Goal: Check status: Check status

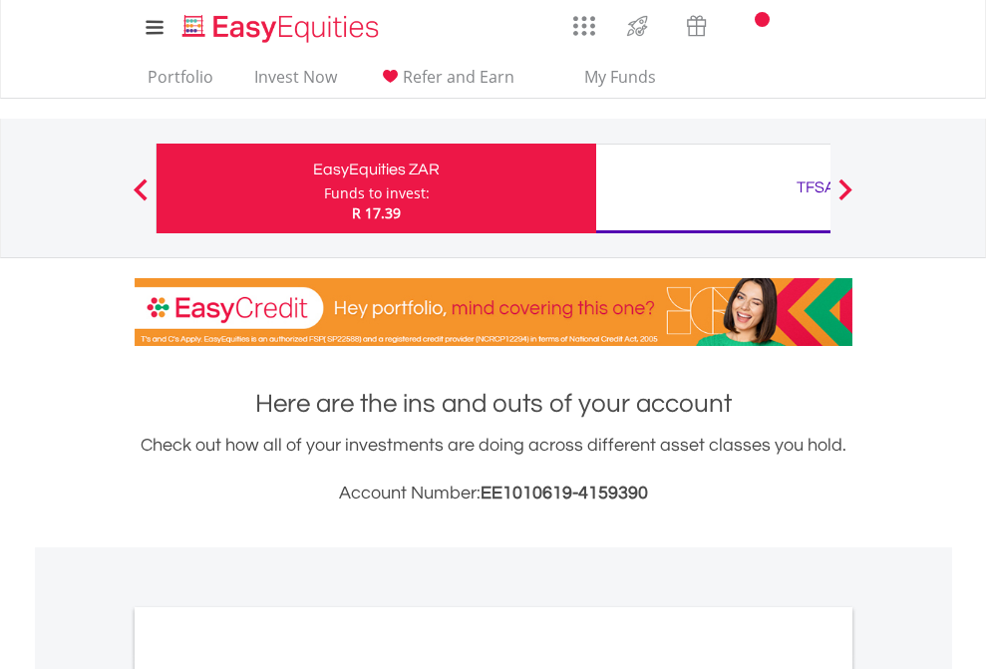
click at [324, 188] on div "Funds to invest:" at bounding box center [377, 193] width 106 height 20
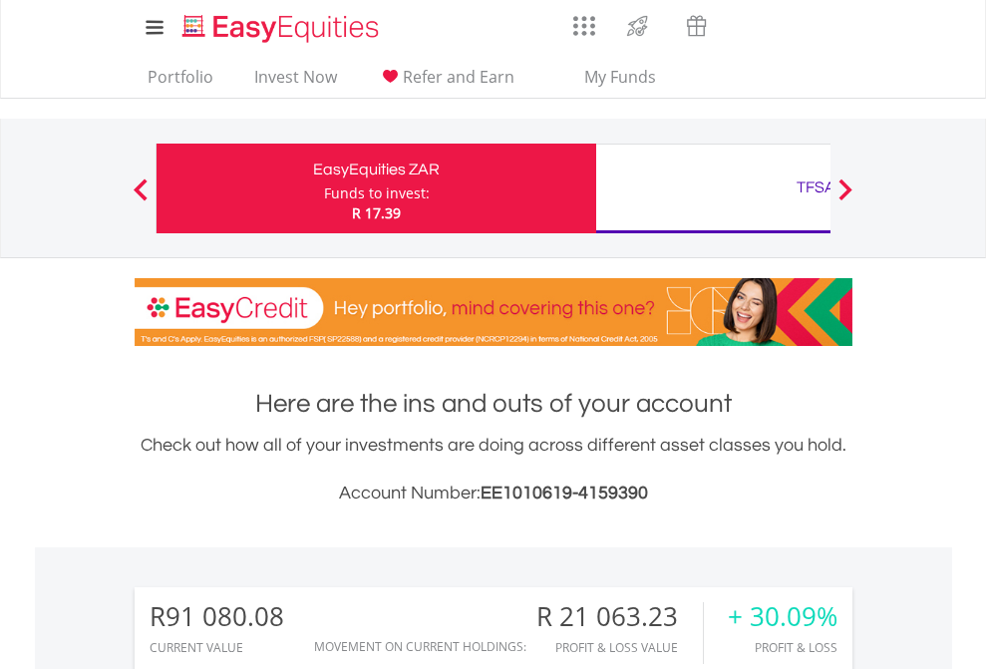
scroll to position [191, 313]
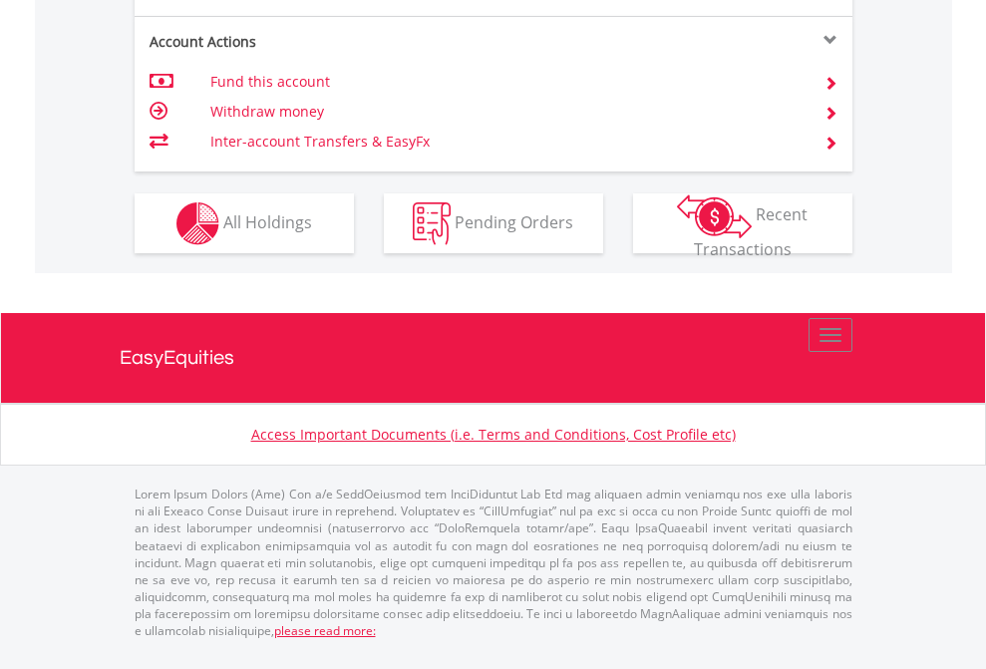
scroll to position [1950, 0]
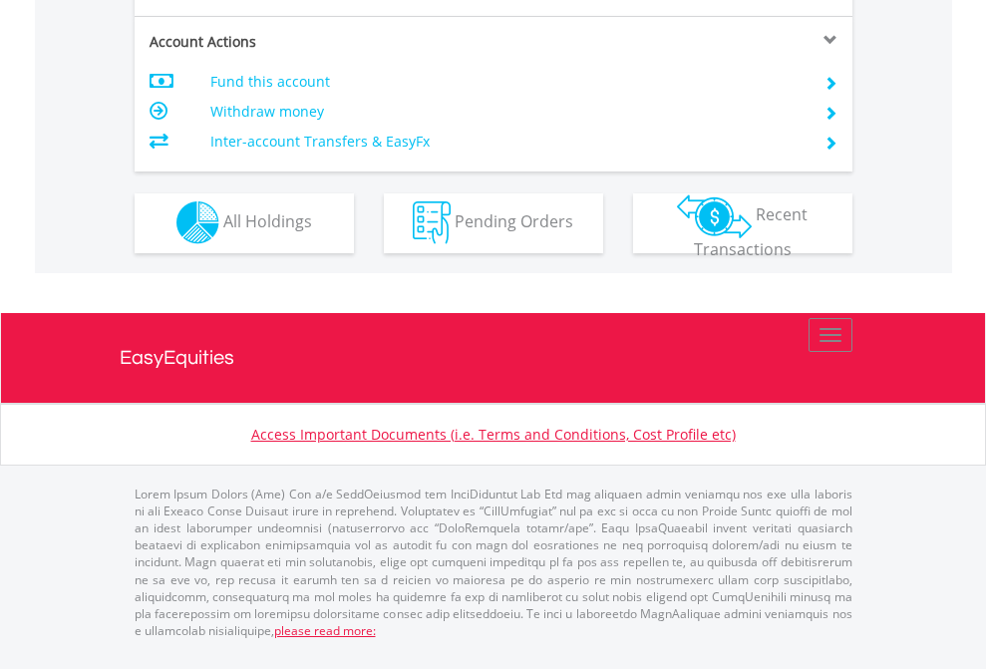
scroll to position [1864, 0]
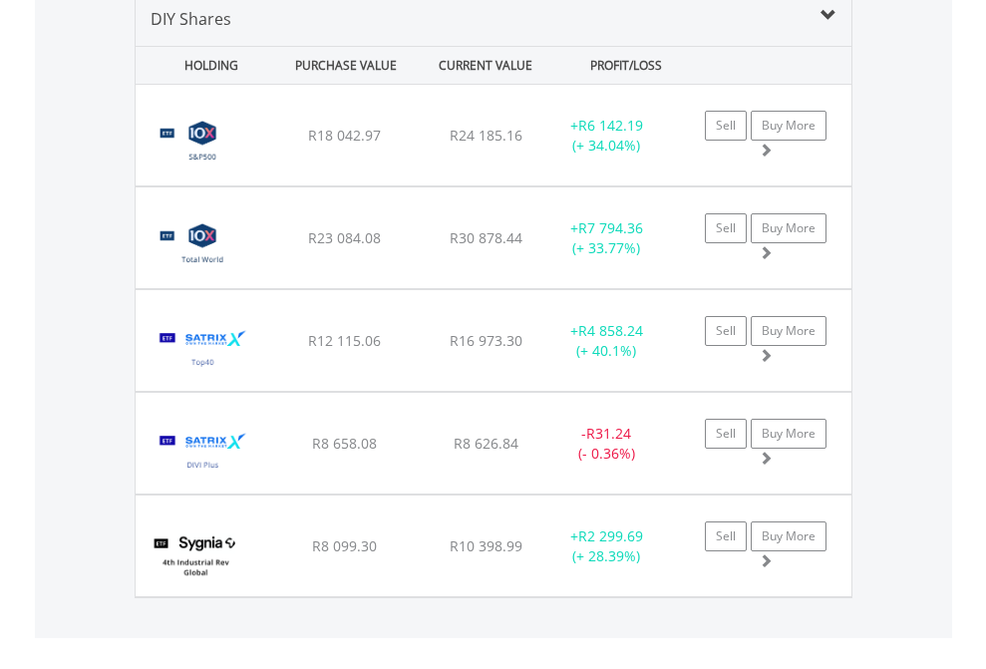
scroll to position [1927, 0]
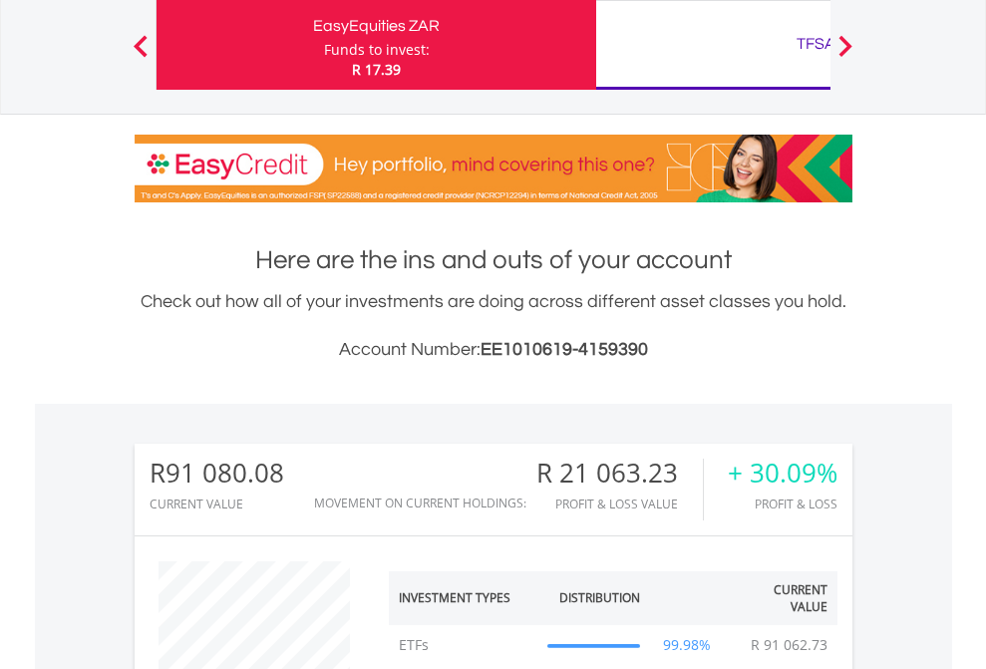
scroll to position [191, 313]
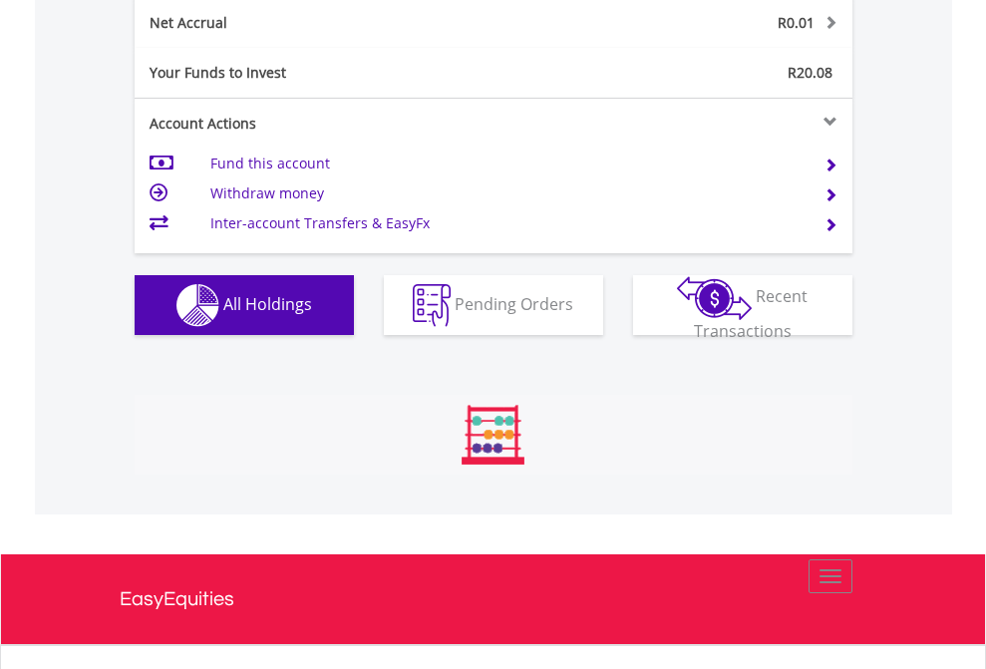
scroll to position [191, 313]
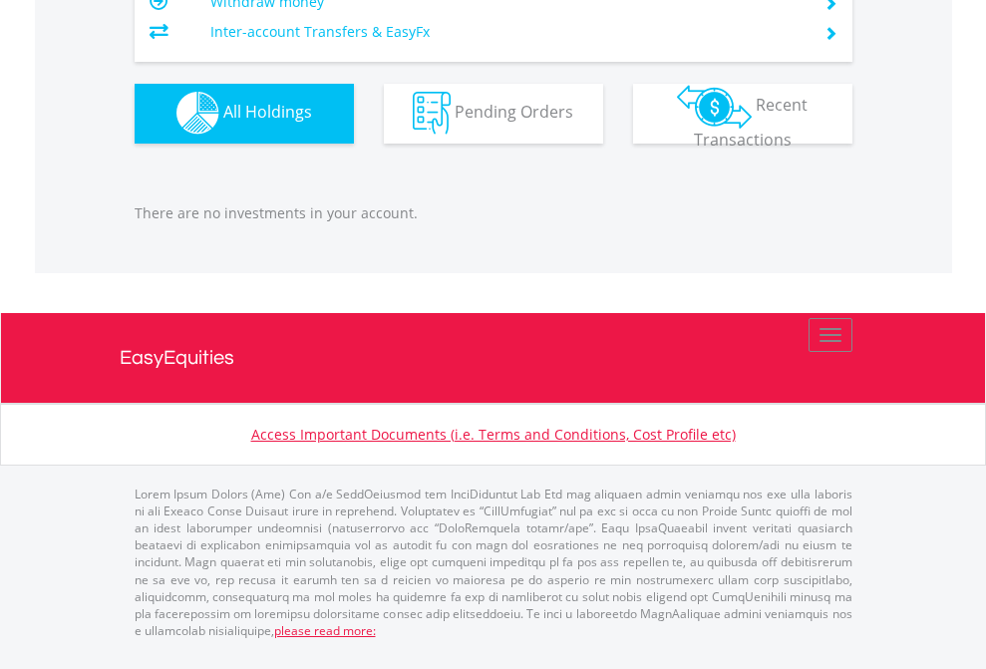
scroll to position [191, 313]
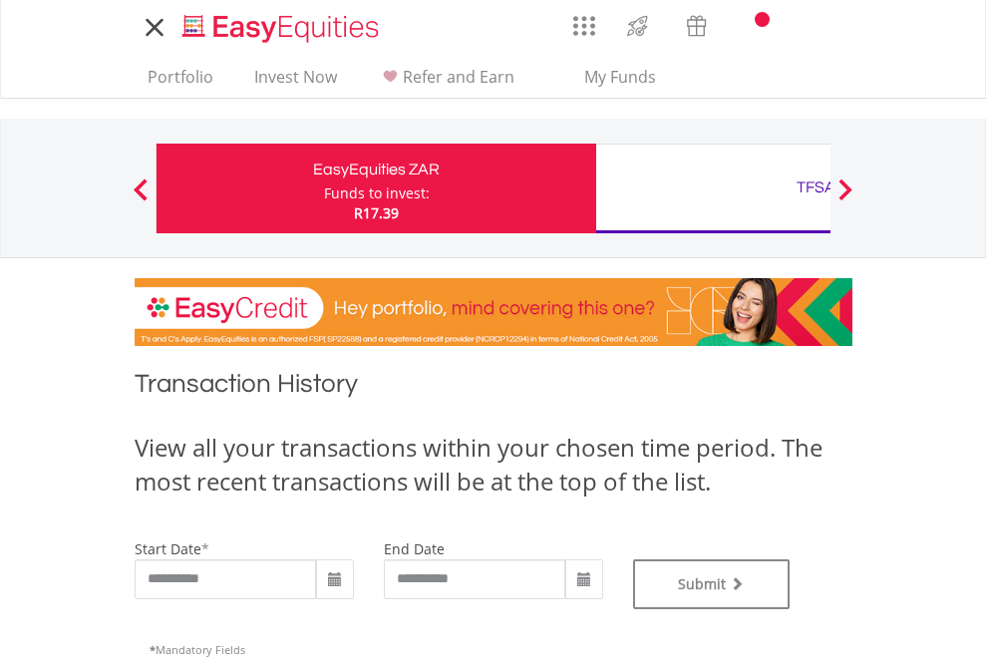
type input "**********"
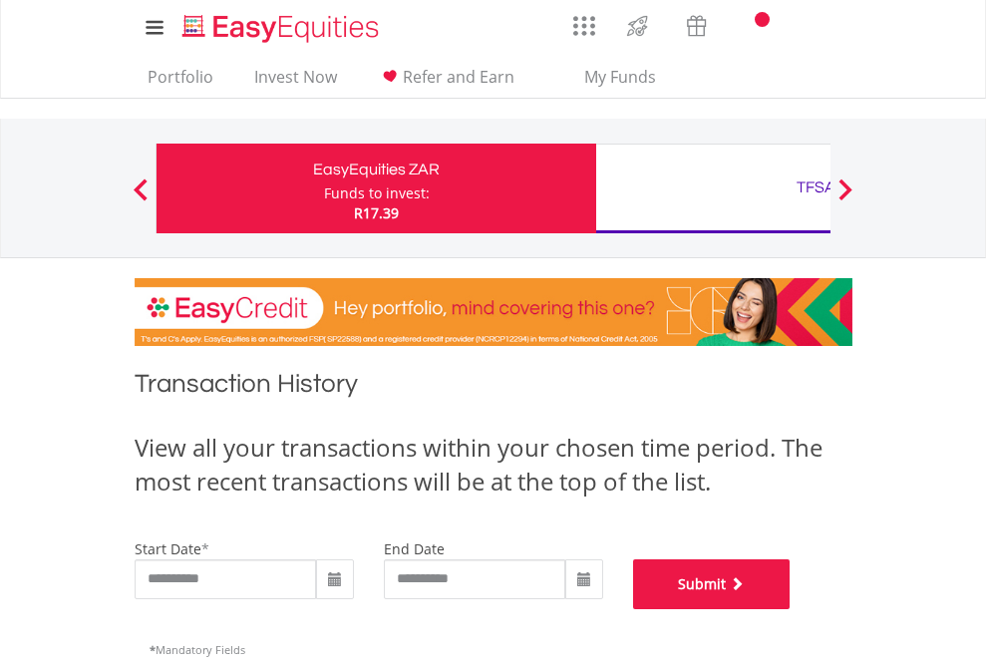
click at [790, 609] on button "Submit" at bounding box center [711, 584] width 157 height 50
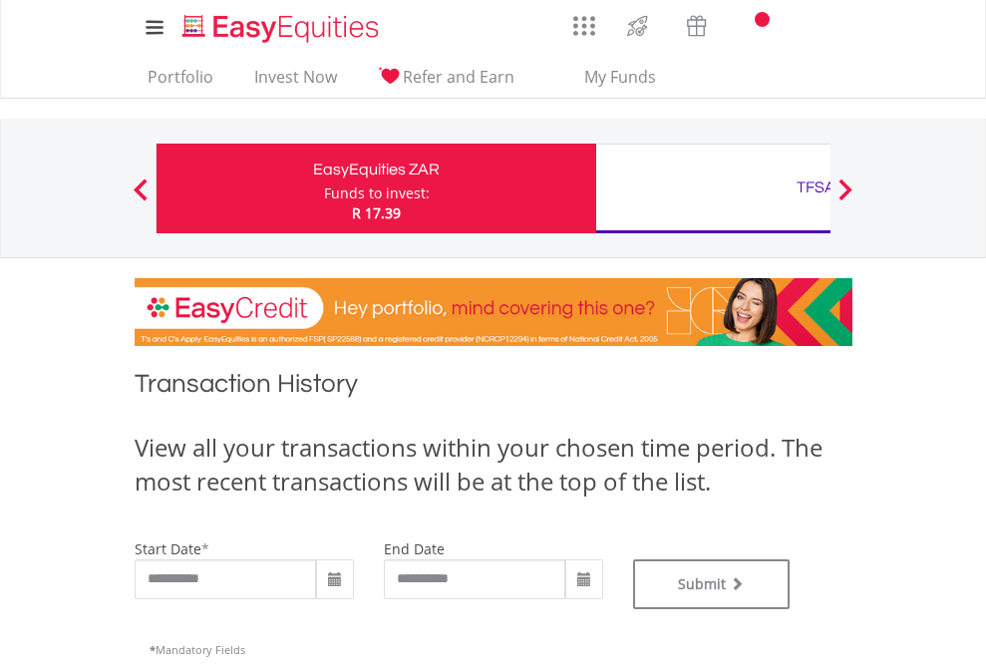
click at [713, 188] on div "TFSA" at bounding box center [816, 187] width 416 height 28
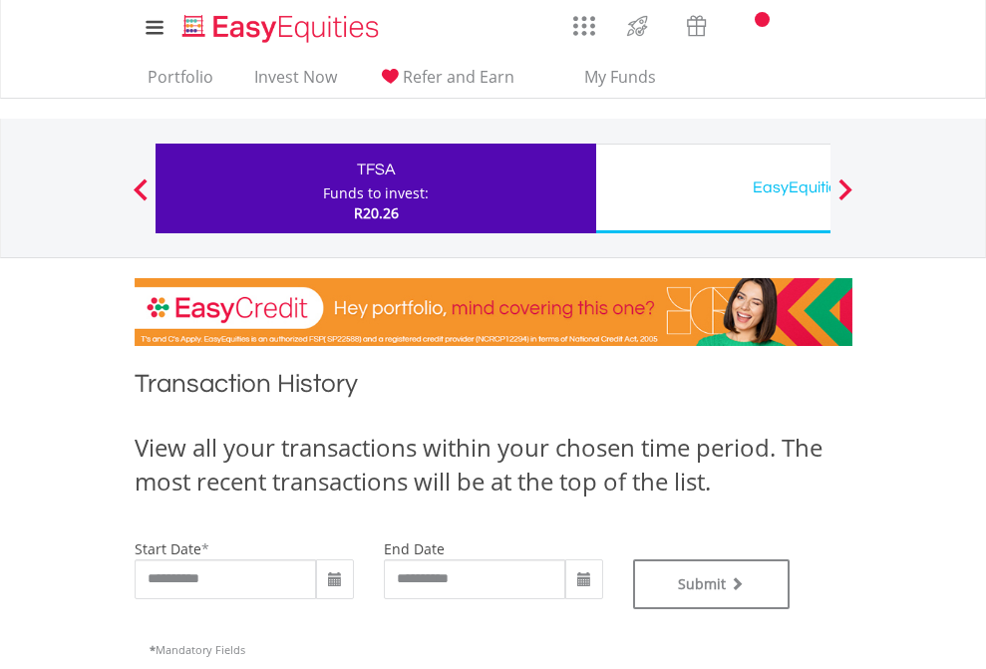
type input "**********"
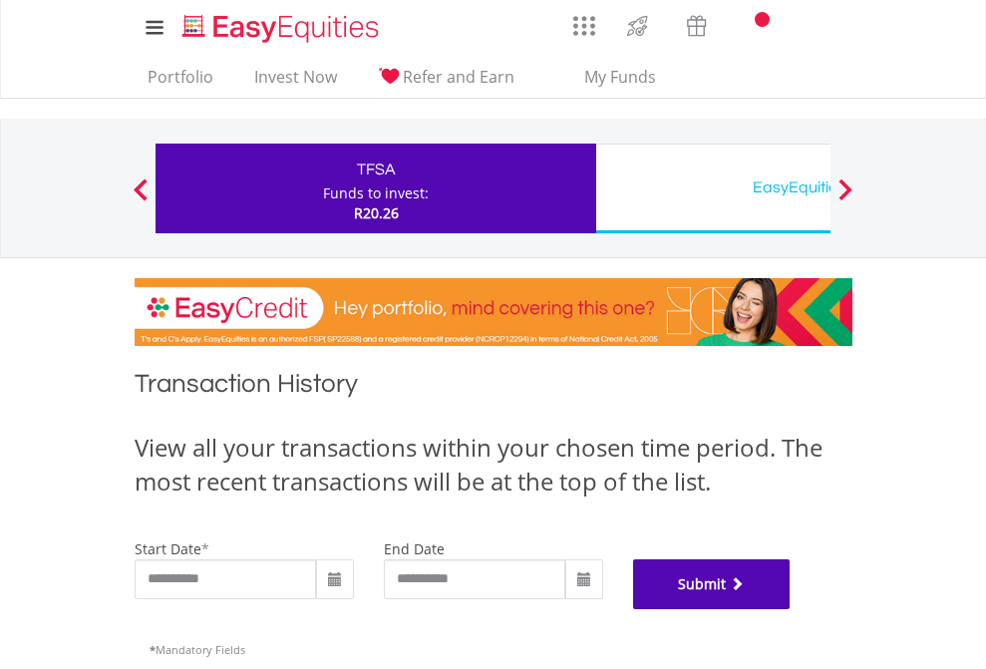
click at [790, 609] on button "Submit" at bounding box center [711, 584] width 157 height 50
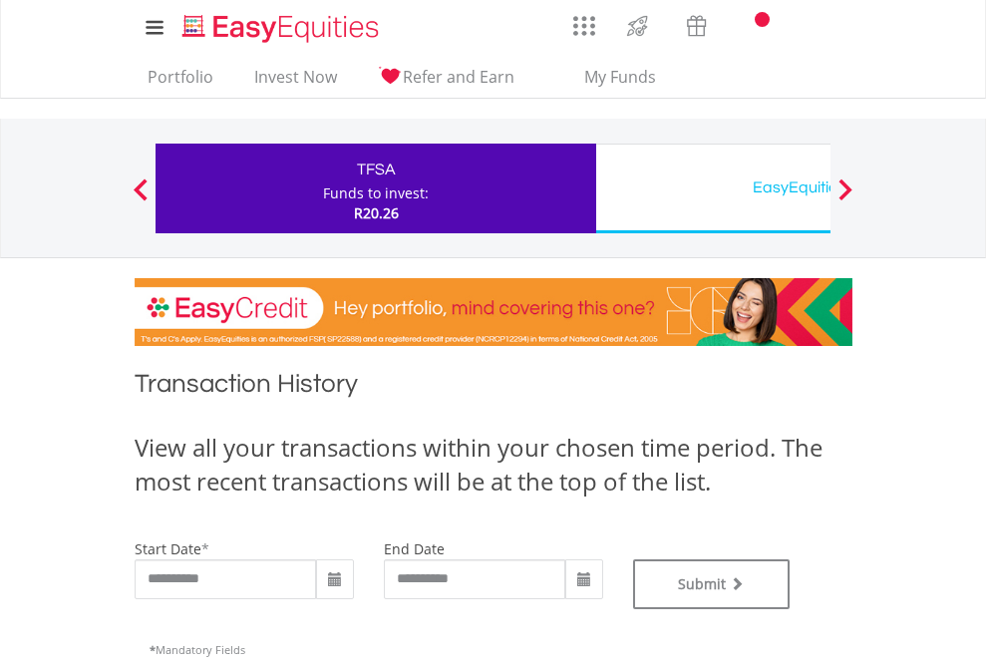
click at [713, 188] on div "EasyEquities USD" at bounding box center [816, 187] width 416 height 28
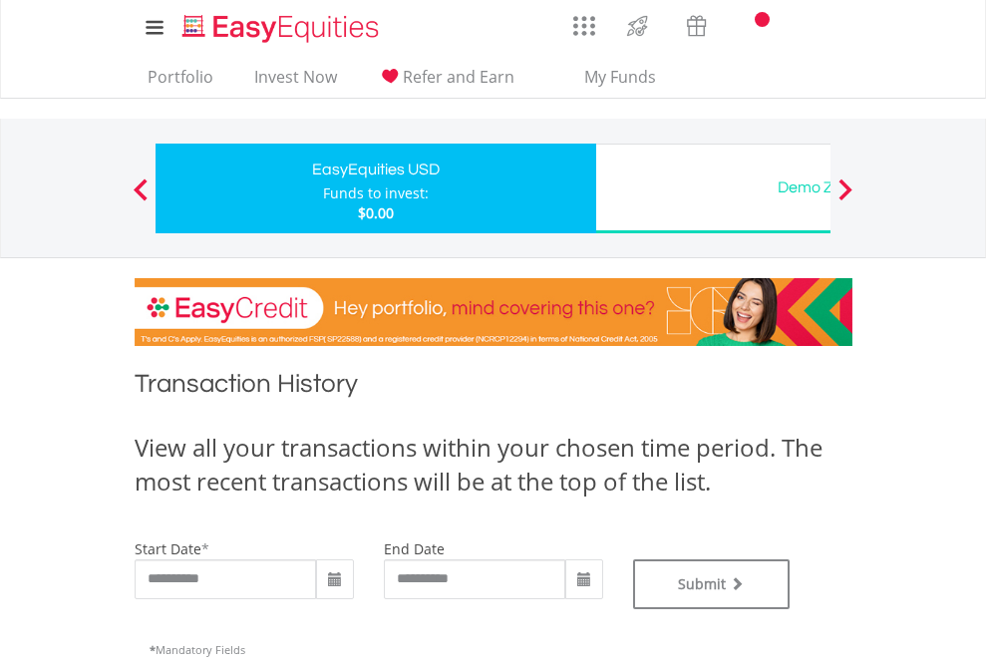
type input "**********"
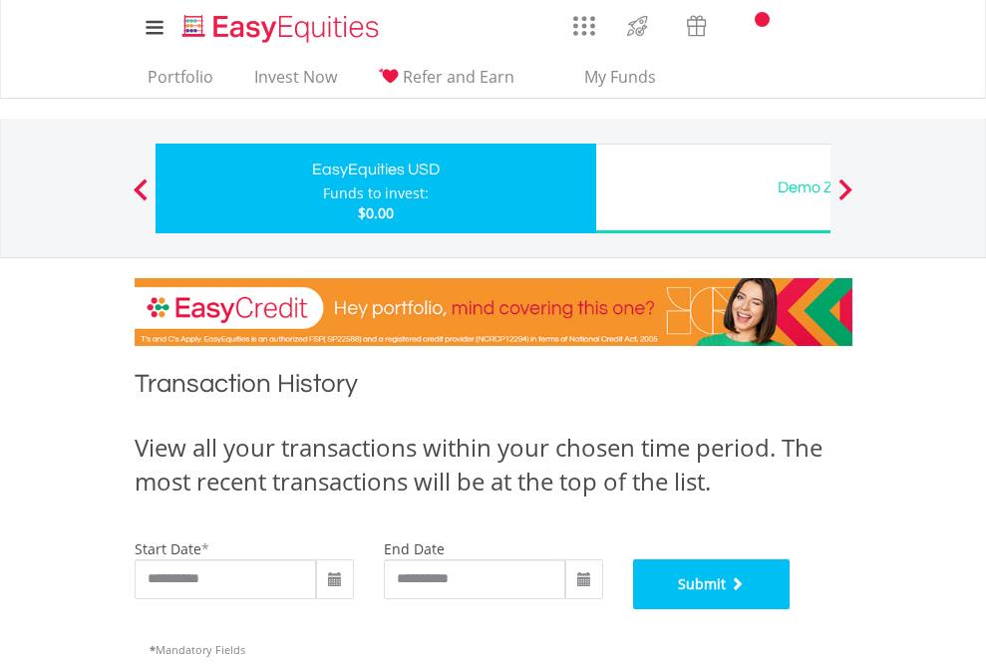
click at [790, 609] on button "Submit" at bounding box center [711, 584] width 157 height 50
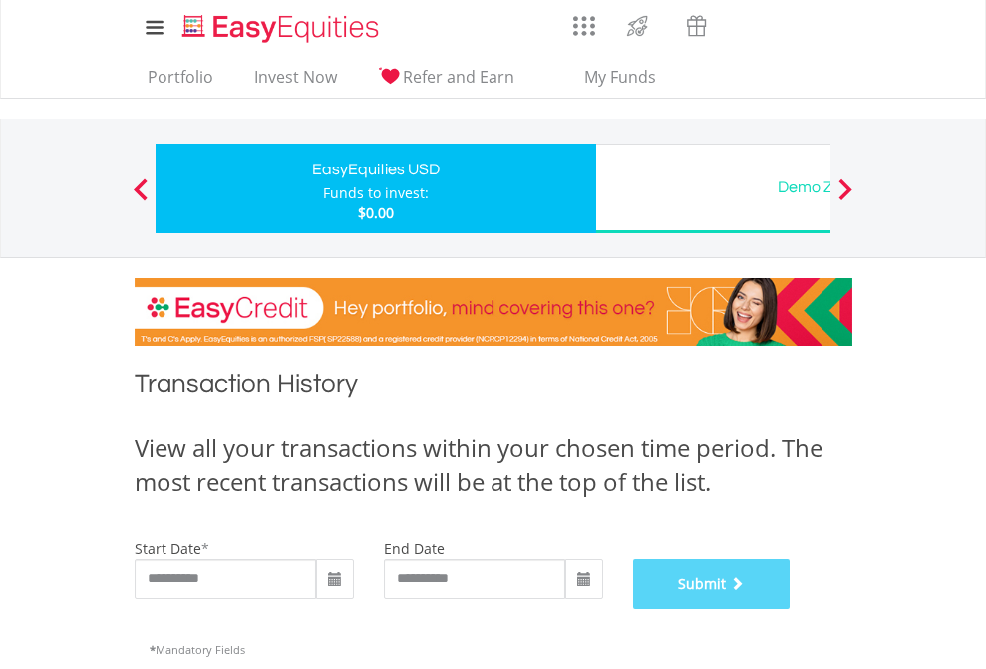
scroll to position [808, 0]
